Goal: Check status: Check status

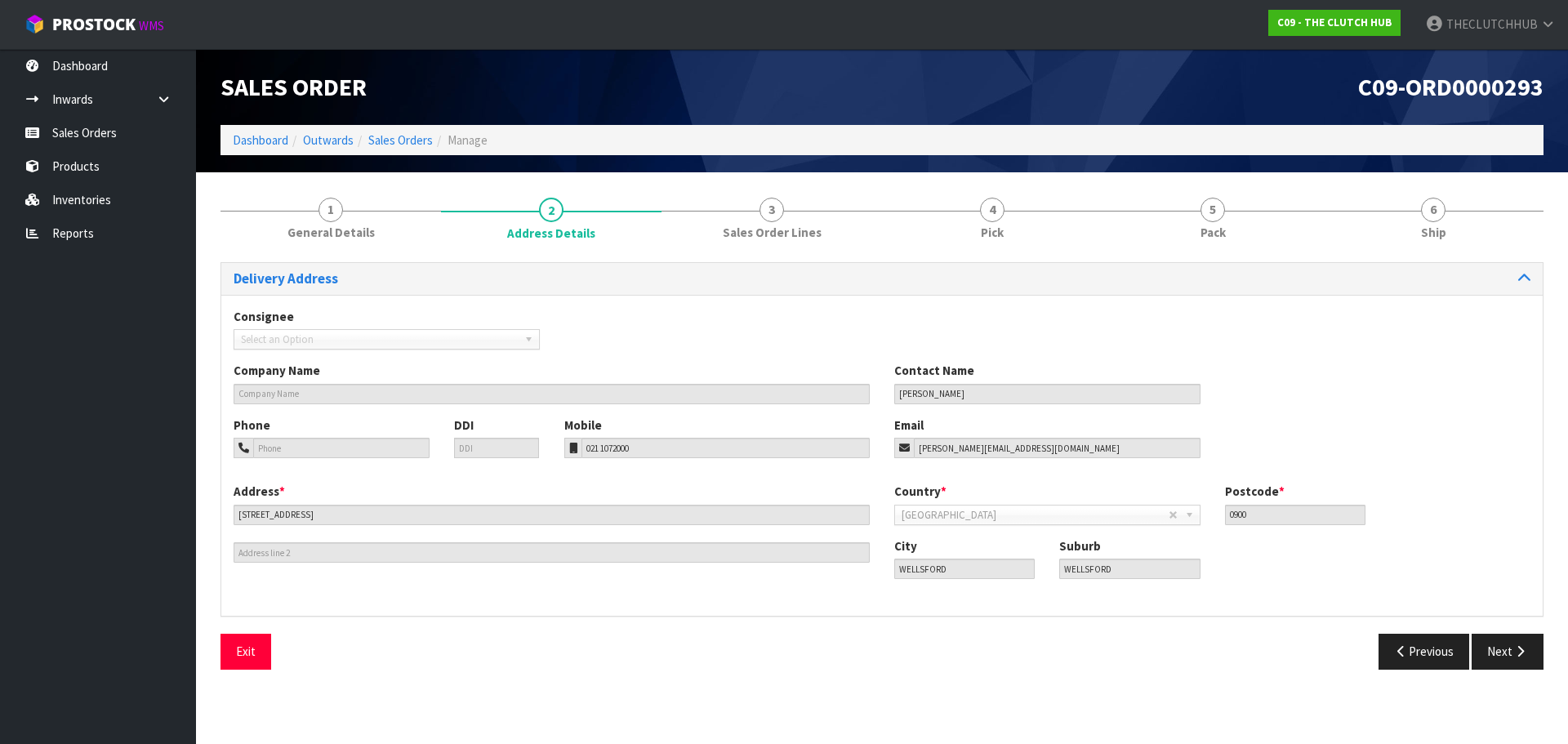
click at [77, 137] on link "Sales Orders" at bounding box center [98, 132] width 196 height 33
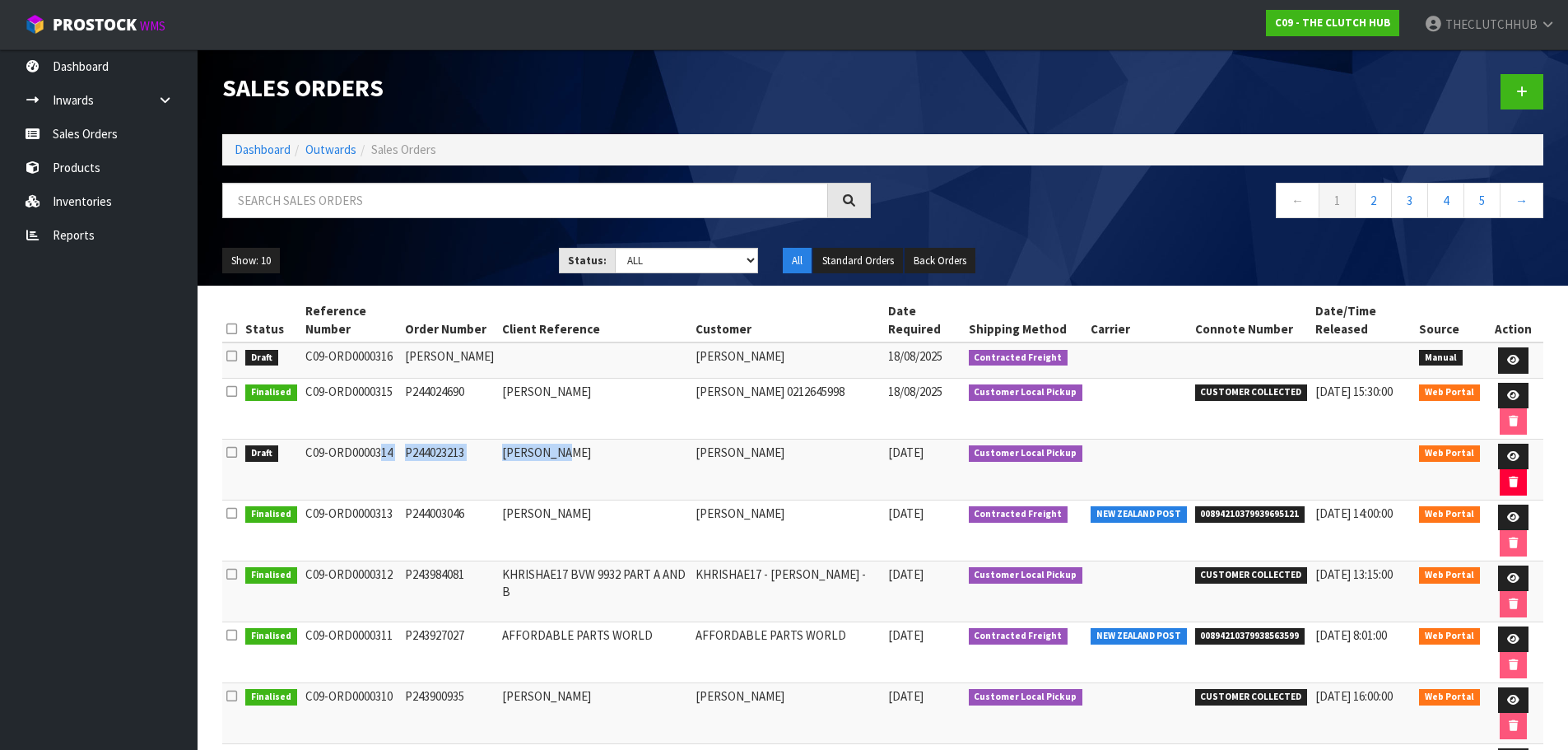
drag, startPoint x: 572, startPoint y: 464, endPoint x: 307, endPoint y: 467, distance: 265.0
click at [307, 467] on tr "Draft C09-ORD0000314 P244023213 TOM CASTLE TOM CASTLE 15/08/2025 Customer Local…" at bounding box center [883, 469] width 1321 height 61
click at [371, 464] on td "C09-ORD0000314" at bounding box center [351, 469] width 100 height 61
drag, startPoint x: 561, startPoint y: 462, endPoint x: 303, endPoint y: 463, distance: 258.0
click at [303, 463] on tr "Draft C09-ORD0000314 P244023213 TOM CASTLE TOM CASTLE 15/08/2025 Customer Local…" at bounding box center [883, 469] width 1321 height 61
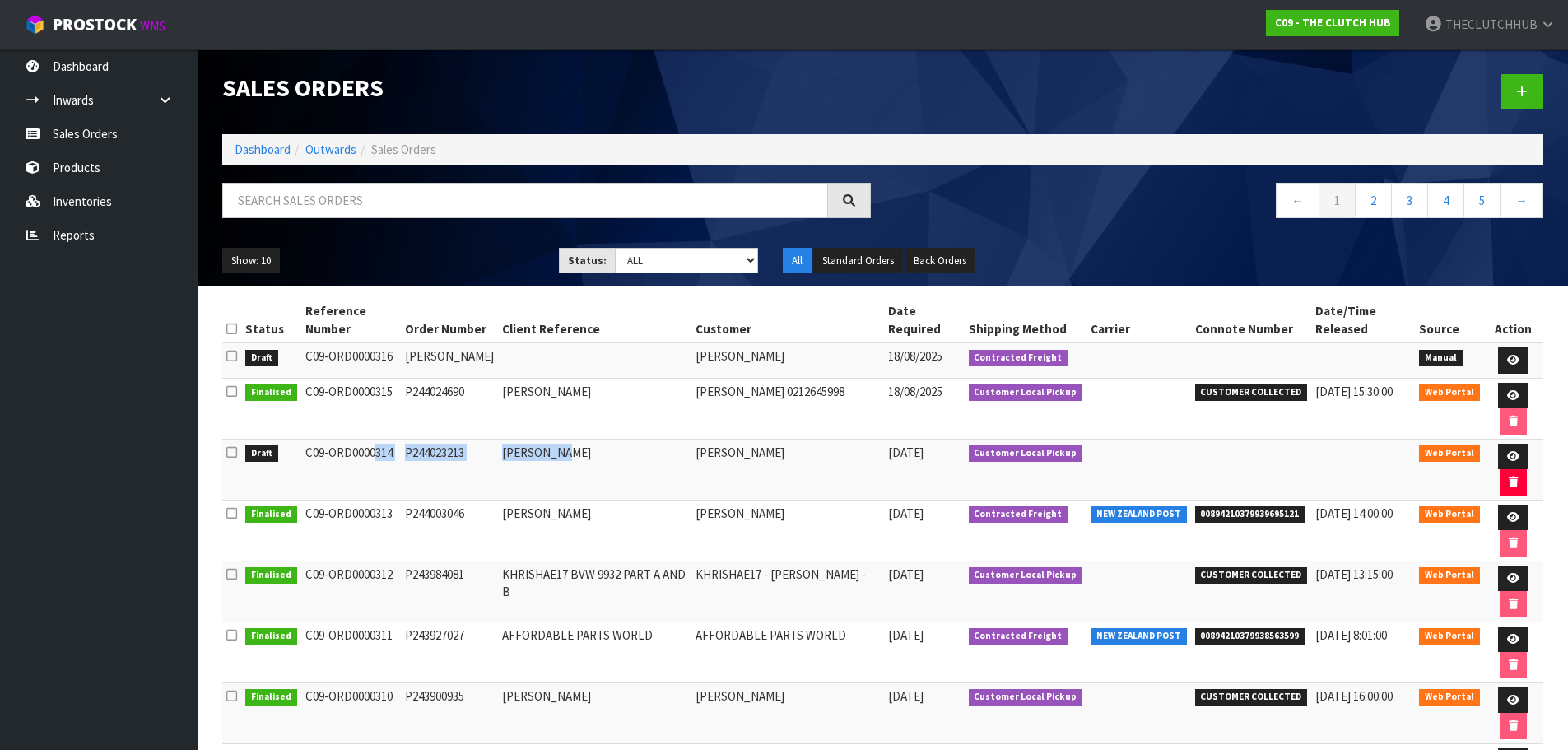
copy tr "C09-ORD0000314 P244023213 TOM CASTLE"
